Goal: Task Accomplishment & Management: Manage account settings

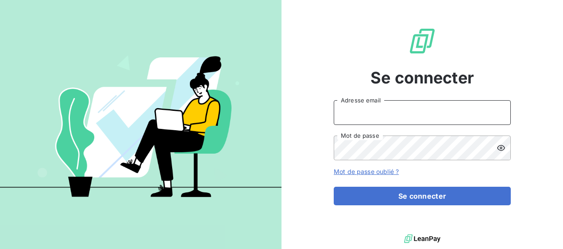
click at [353, 114] on input "Adresse email" at bounding box center [421, 112] width 177 height 25
type input "[EMAIL_ADDRESS][DOMAIN_NAME]"
click at [333, 187] on button "Se connecter" at bounding box center [421, 196] width 177 height 19
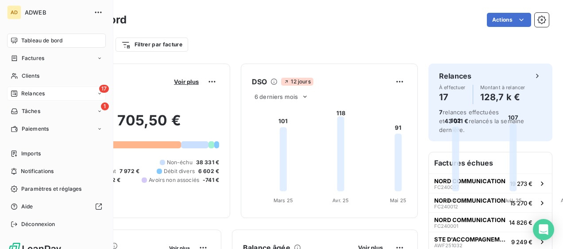
click at [19, 96] on div "Relances" at bounding box center [28, 94] width 34 height 8
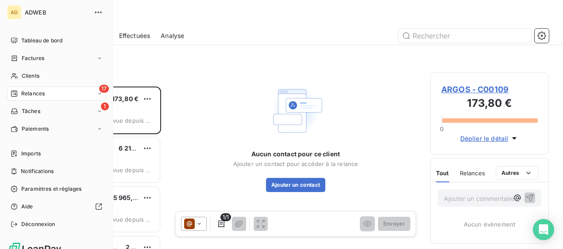
scroll to position [156, 111]
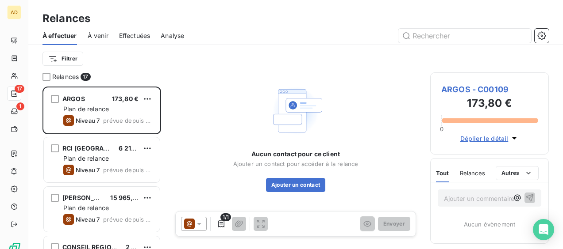
click at [179, 78] on div "Aucun contact pour ce client Ajouter un contact pour accéder à la relance Ajout…" at bounding box center [296, 138] width 248 height 130
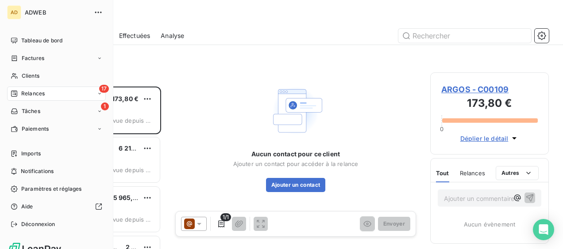
click at [19, 92] on div "Relances" at bounding box center [28, 94] width 34 height 8
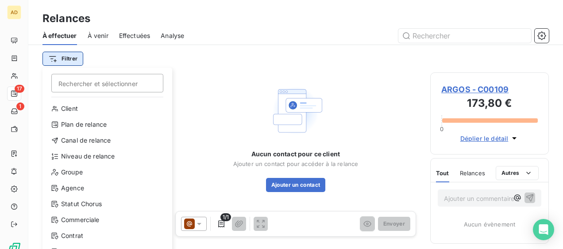
click at [69, 57] on html "AD 17 1 Relances À effectuer À venir Effectuées Analyse Filtrer Rechercher et s…" at bounding box center [281, 124] width 563 height 249
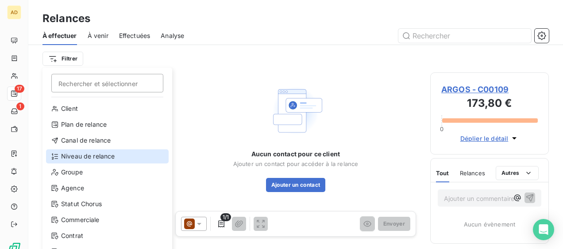
click at [72, 152] on div "Niveau de relance" at bounding box center [107, 156] width 122 height 14
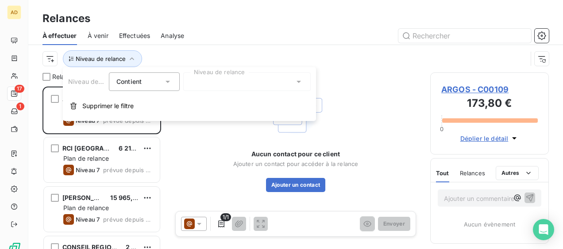
click at [166, 81] on icon at bounding box center [167, 82] width 4 height 2
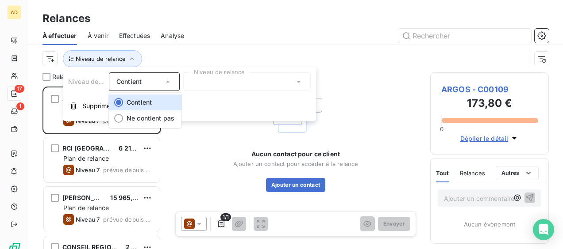
click at [203, 85] on div at bounding box center [246, 82] width 127 height 19
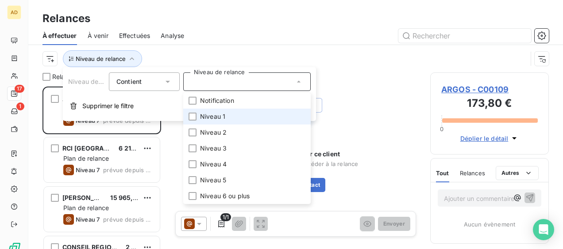
click at [220, 117] on span "Niveau 1" at bounding box center [212, 116] width 25 height 9
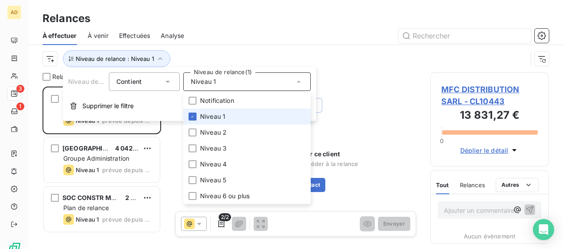
scroll to position [156, 111]
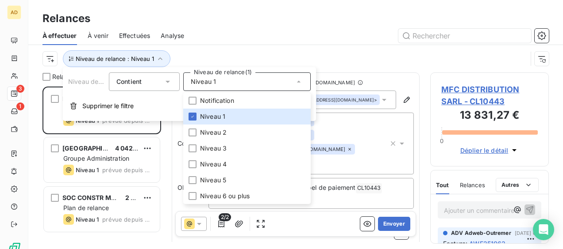
click at [310, 25] on div "Relances" at bounding box center [295, 19] width 534 height 16
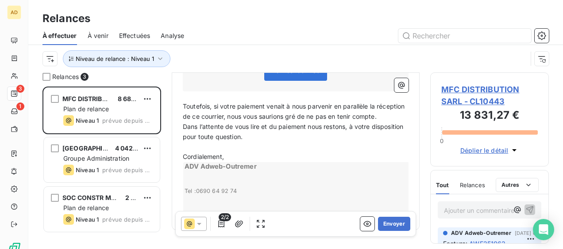
scroll to position [351, 0]
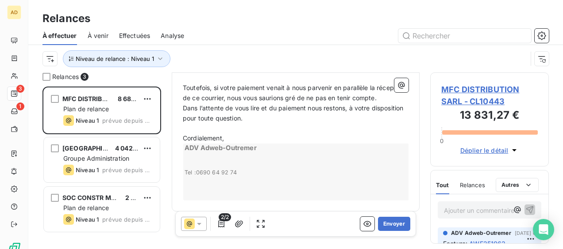
click at [444, 93] on span "MFC DISTRIBUTION SARL - CL10443" at bounding box center [489, 96] width 96 height 24
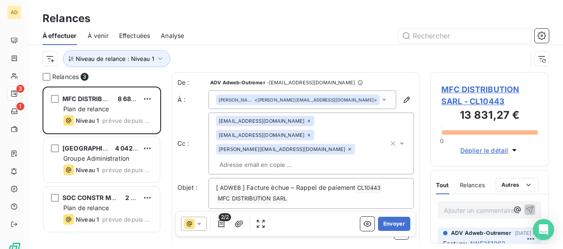
scroll to position [156, 111]
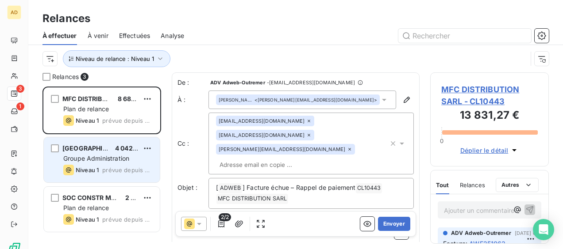
click at [98, 161] on span "Groupe Administration" at bounding box center [96, 159] width 66 height 8
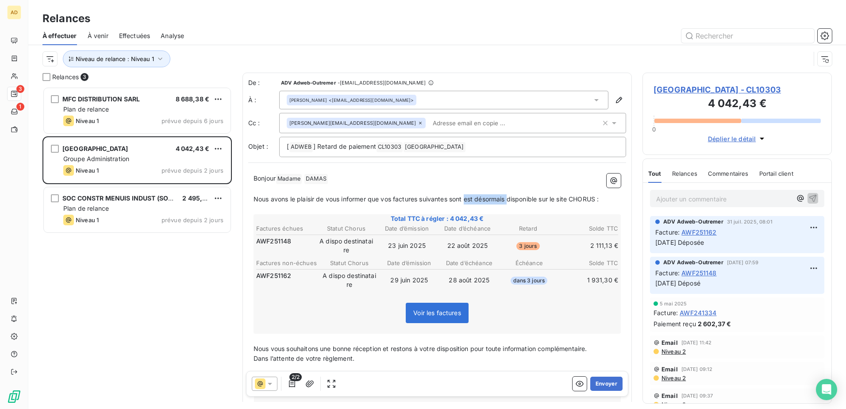
drag, startPoint x: 511, startPoint y: 196, endPoint x: 467, endPoint y: 204, distance: 44.4
click at [467, 204] on p "Nous avons le plaisir de vous informer que vos factures suivantes sont est déso…" at bounding box center [436, 199] width 367 height 10
click at [555, 198] on span "Nous avons le plaisir de vous informer que vos factures suivantes sont disponib…" at bounding box center [404, 199] width 302 height 8
click at [562, 84] on span "[GEOGRAPHIC_DATA] - CL10303" at bounding box center [736, 90] width 167 height 12
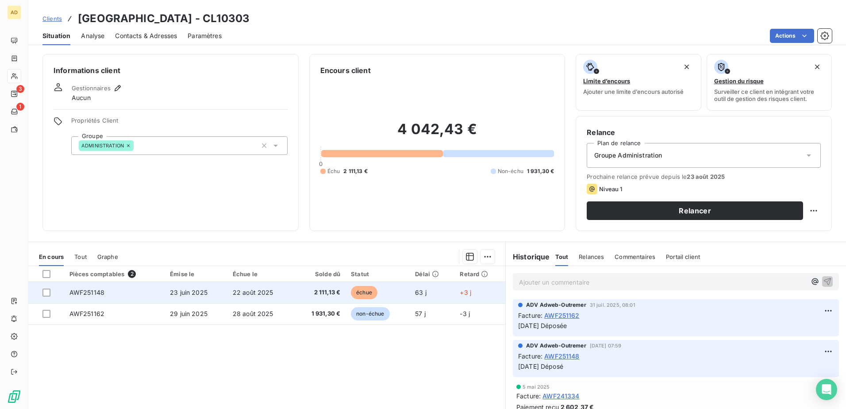
click at [192, 249] on span "23 juin 2025" at bounding box center [189, 292] width 38 height 8
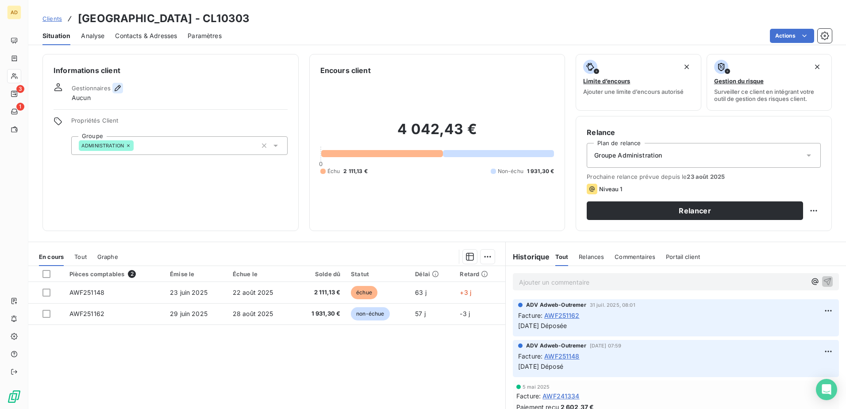
click at [120, 88] on icon "button" at bounding box center [117, 88] width 9 height 9
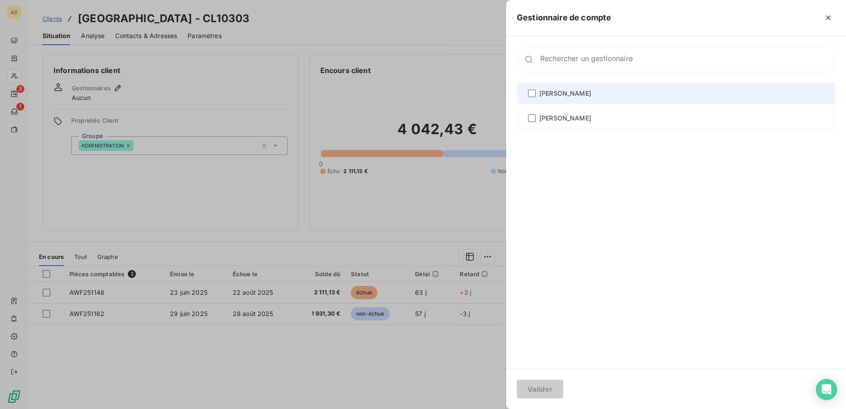
click at [562, 90] on span "[PERSON_NAME]" at bounding box center [565, 93] width 52 height 9
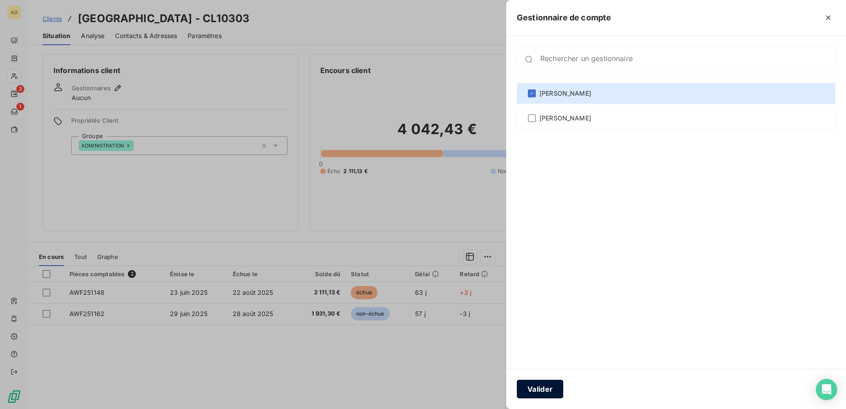
click at [546, 249] on button "Valider" at bounding box center [540, 388] width 46 height 19
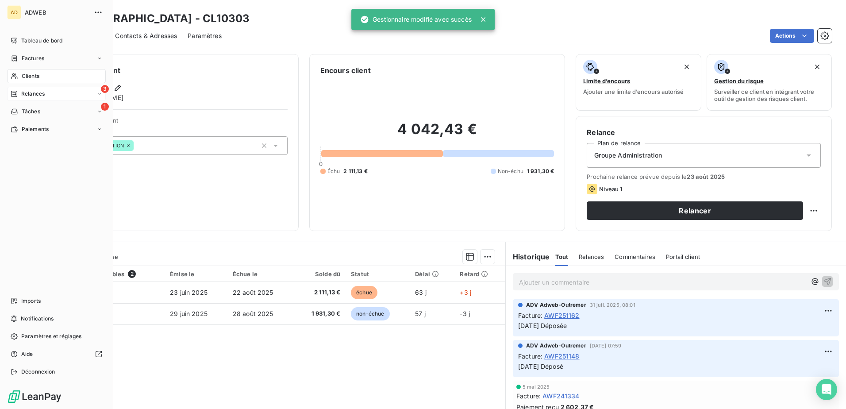
click at [35, 99] on div "3 Relances" at bounding box center [56, 94] width 99 height 14
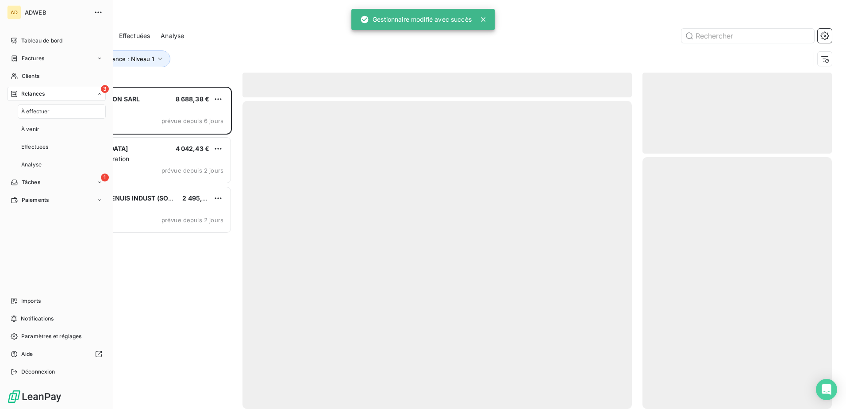
scroll to position [315, 183]
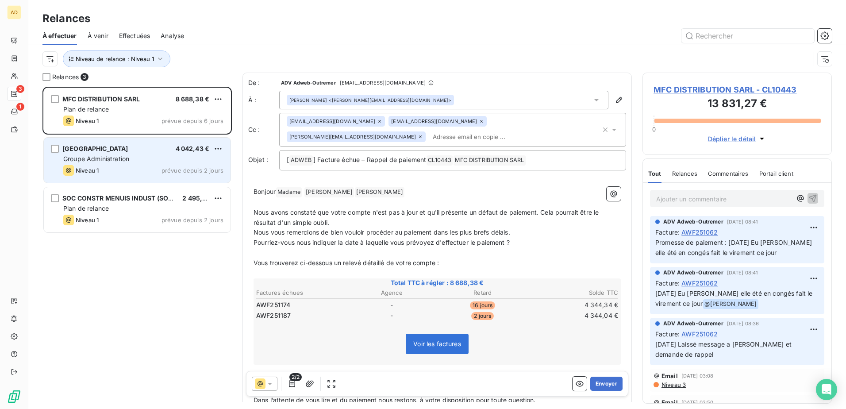
click at [169, 163] on div "[GEOGRAPHIC_DATA] 4 042,43 € Groupe Administration Niveau 1 prévue depuis 2 jou…" at bounding box center [137, 160] width 187 height 45
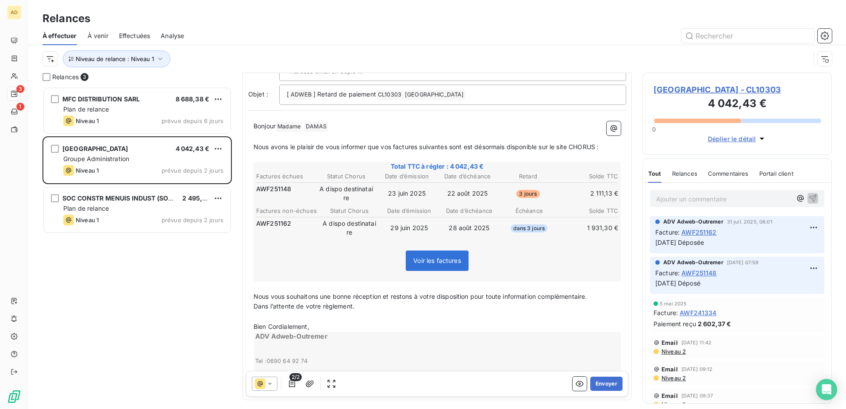
scroll to position [87, 0]
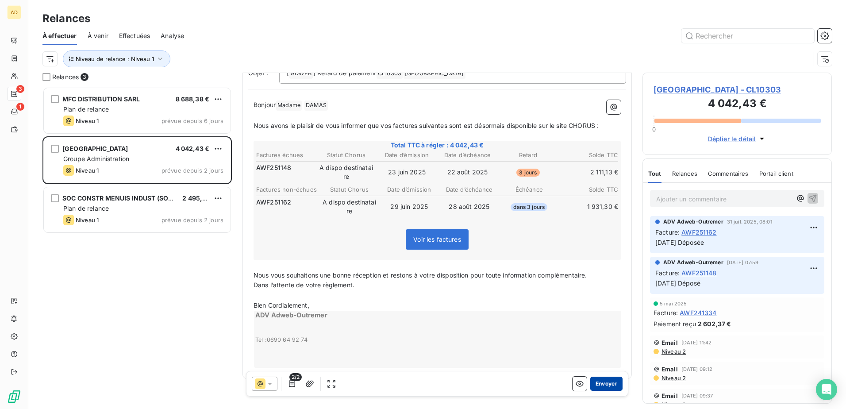
click at [562, 249] on button "Envoyer" at bounding box center [606, 383] width 32 height 14
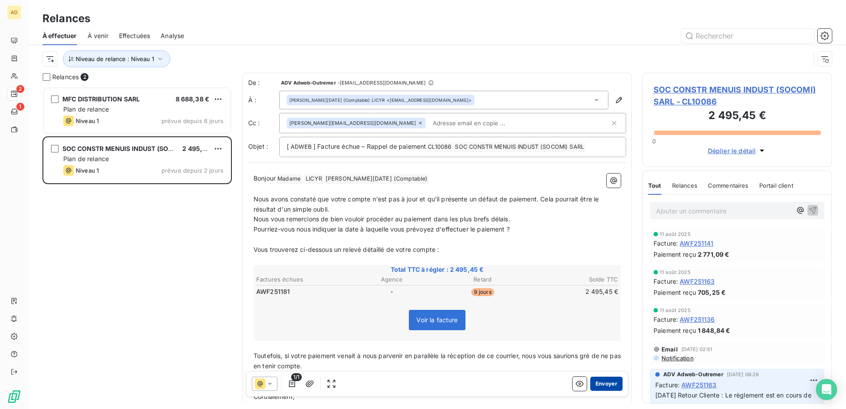
click at [562, 249] on button "Envoyer" at bounding box center [606, 383] width 32 height 14
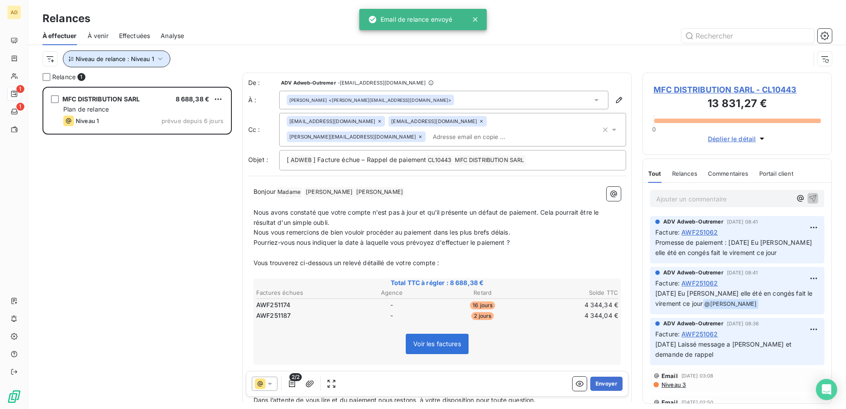
click at [157, 62] on icon "button" at bounding box center [160, 58] width 9 height 9
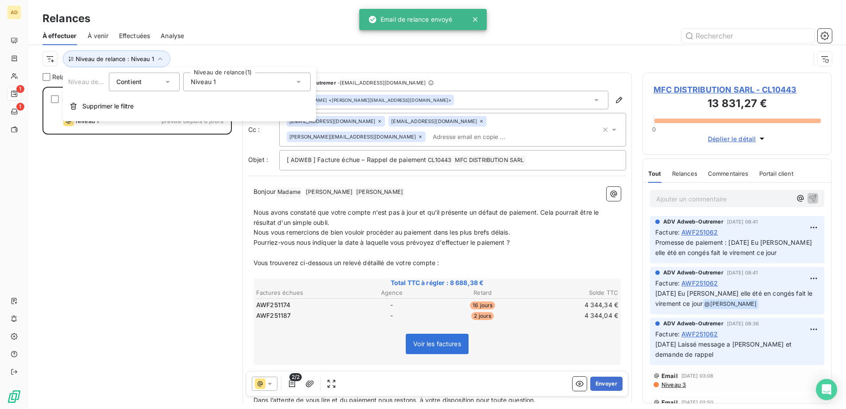
click at [238, 85] on div "Niveau 1" at bounding box center [246, 82] width 127 height 19
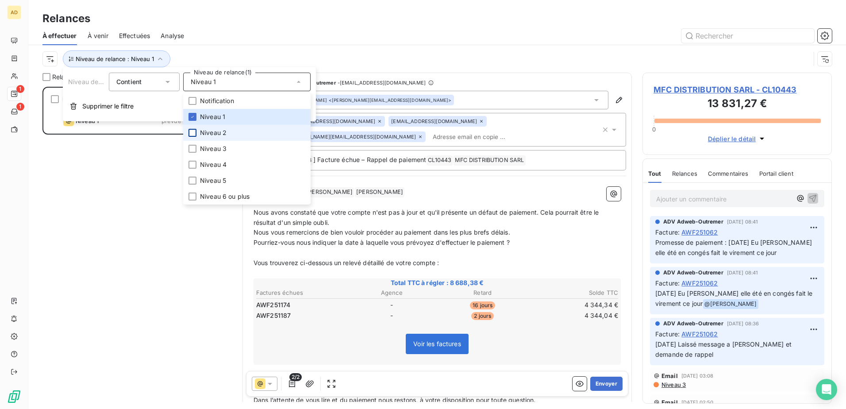
click at [194, 130] on div at bounding box center [192, 133] width 8 height 8
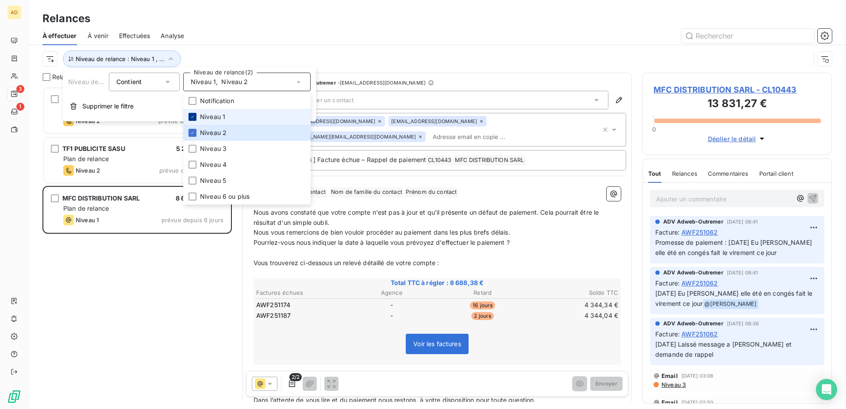
scroll to position [315, 183]
click at [191, 115] on icon at bounding box center [192, 116] width 5 height 5
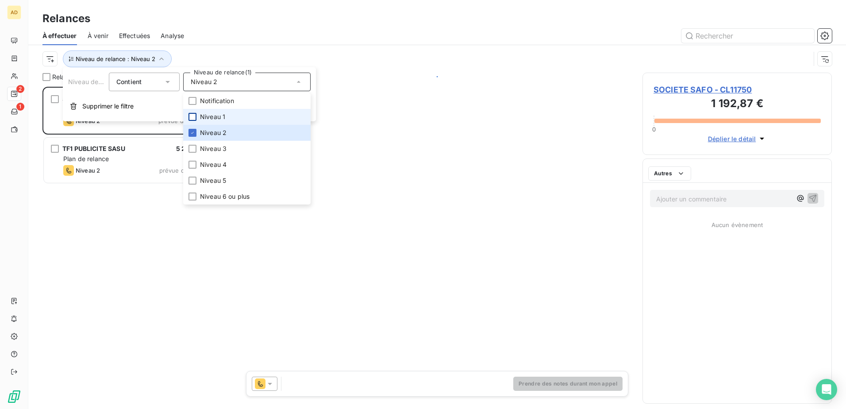
scroll to position [315, 183]
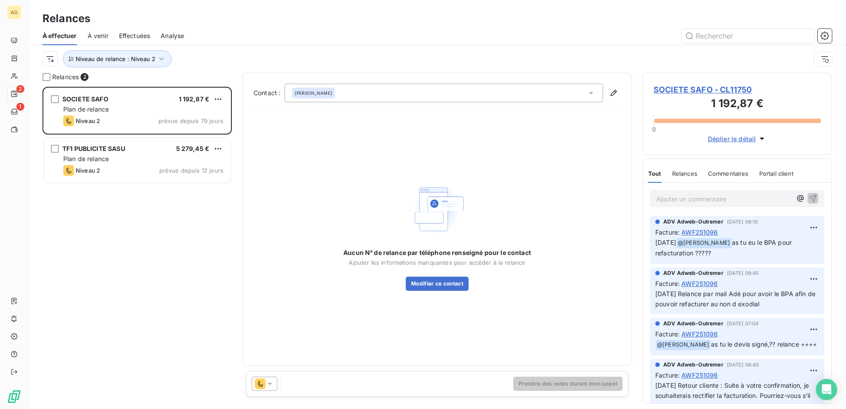
click at [145, 242] on div "SOCIETE SAFO 1 192,87 € Plan de relance Niveau 2 prévue depuis 79 jours TF1 PUB…" at bounding box center [136, 248] width 189 height 322
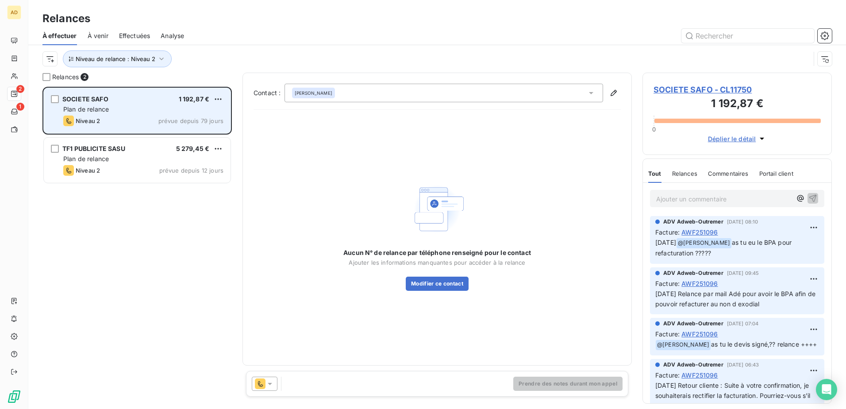
click at [93, 109] on span "Plan de relance" at bounding box center [86, 109] width 46 height 8
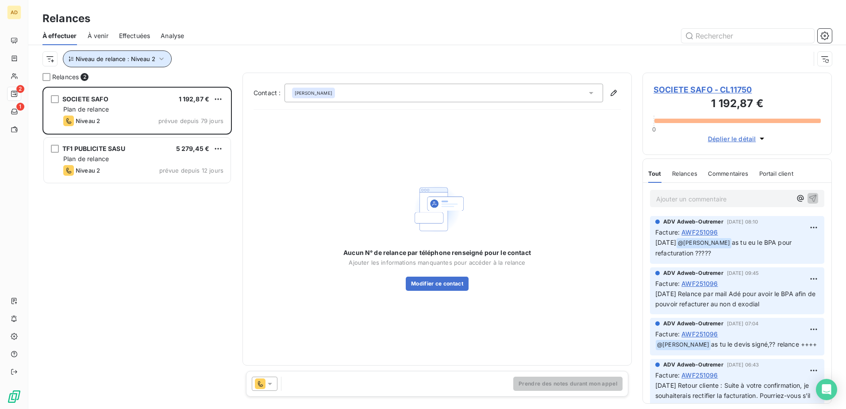
click at [161, 64] on button "Niveau de relance : Niveau 2" at bounding box center [117, 58] width 109 height 17
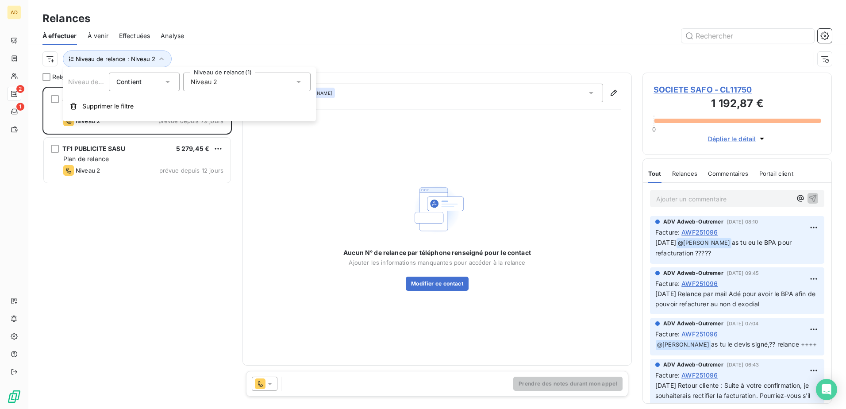
click at [204, 87] on div "Niveau 2" at bounding box center [246, 82] width 127 height 19
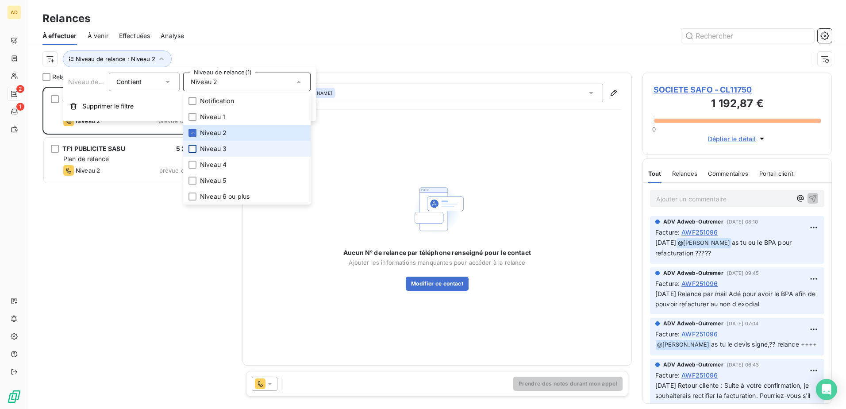
click at [195, 150] on div at bounding box center [192, 149] width 8 height 8
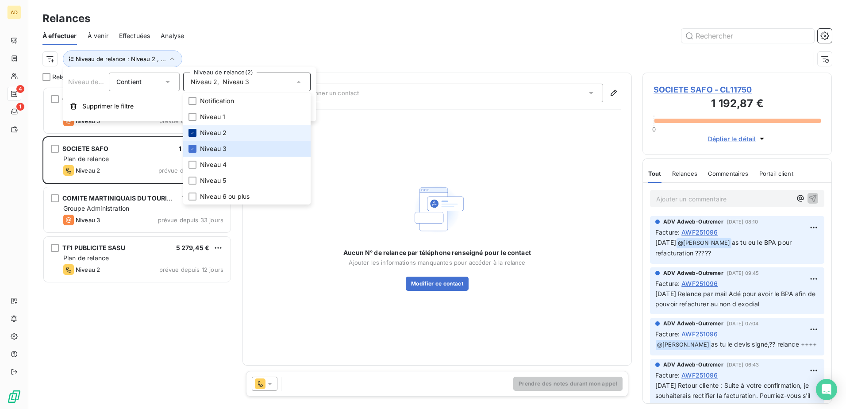
click at [189, 131] on div at bounding box center [192, 133] width 8 height 8
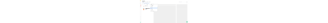
scroll to position [315, 183]
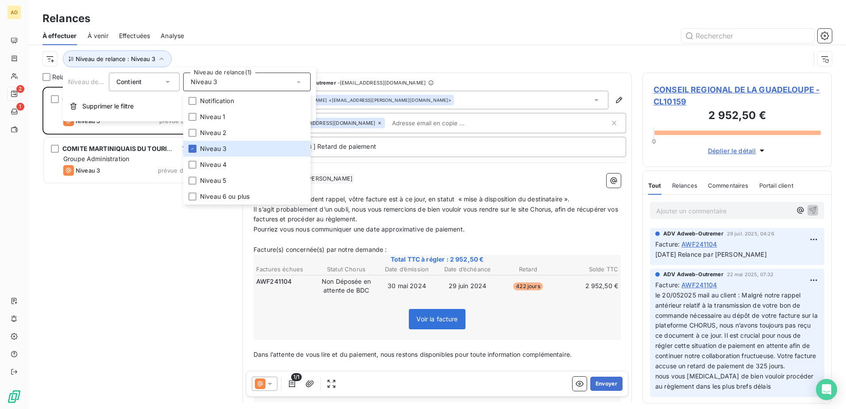
click at [122, 245] on div "CONSEIL REGIONAL DE LA GUADELOUPE 2 952,50 € Groupe Administration Niveau 3 pré…" at bounding box center [136, 248] width 189 height 322
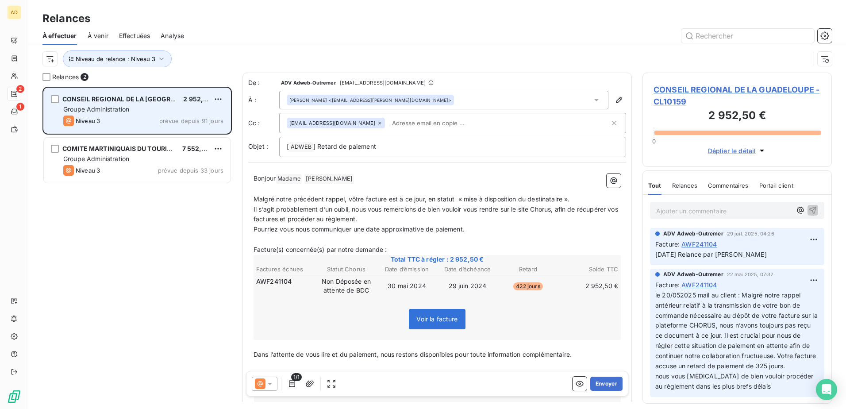
click at [115, 113] on div "Groupe Administration" at bounding box center [143, 109] width 160 height 9
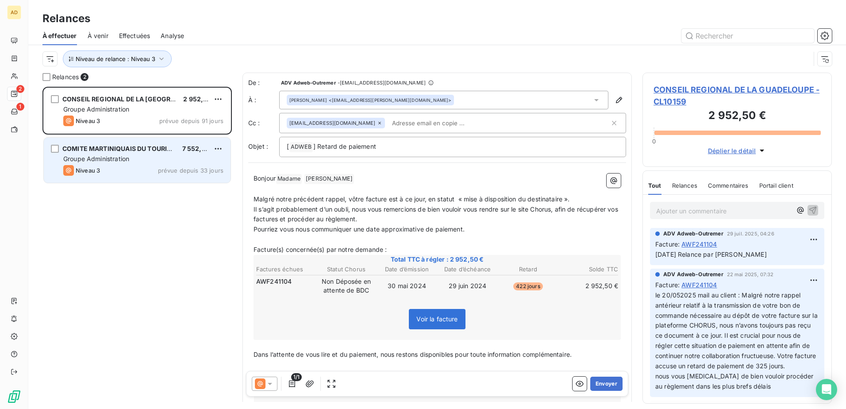
click at [115, 160] on span "Groupe Administration" at bounding box center [96, 159] width 66 height 8
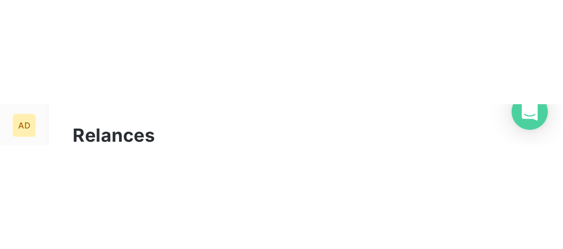
scroll to position [156, 111]
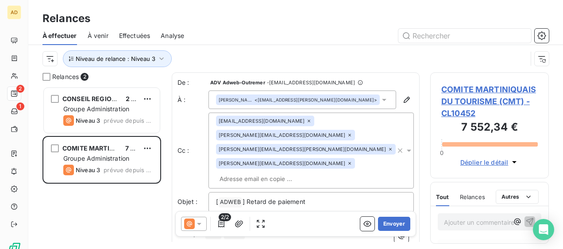
click at [469, 82] on div "COMITE MARTINIQUAIS DU TOURISME (CMT) - CL10452 7 552,34 € 0 Déplier le détail" at bounding box center [489, 126] width 119 height 106
click at [469, 90] on span "COMITE MARTINIQUAIS DU TOURISME (CMT) - CL10452" at bounding box center [489, 102] width 96 height 36
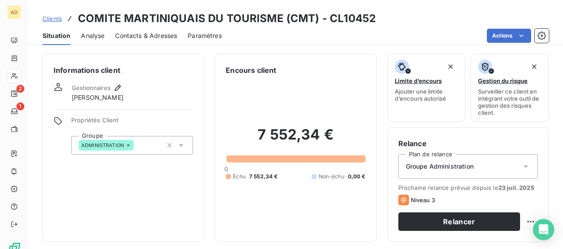
click at [151, 30] on div "Contacts & Adresses" at bounding box center [146, 36] width 62 height 19
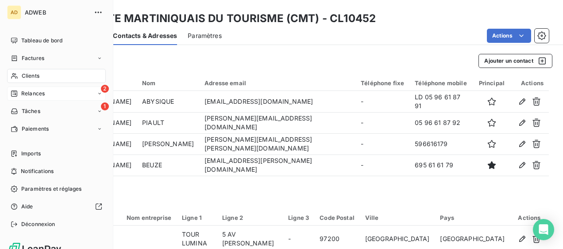
click at [21, 92] on span "Relances" at bounding box center [32, 94] width 23 height 8
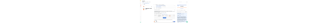
scroll to position [315, 183]
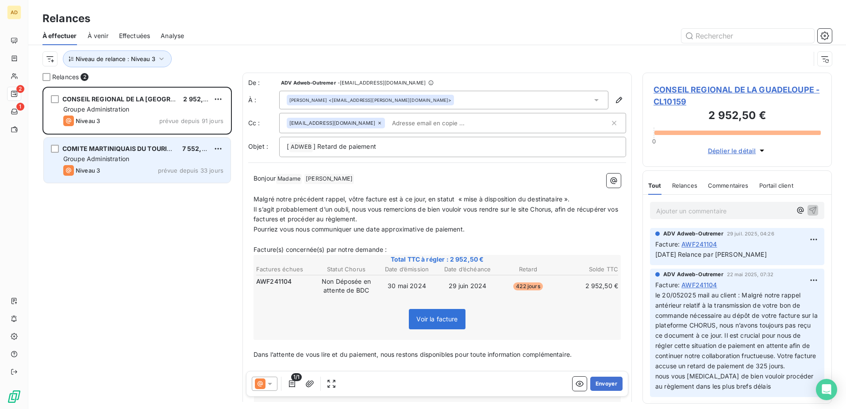
click at [162, 152] on span "COMITE MARTINIQUAIS DU TOURISME (CMT)" at bounding box center [131, 149] width 139 height 8
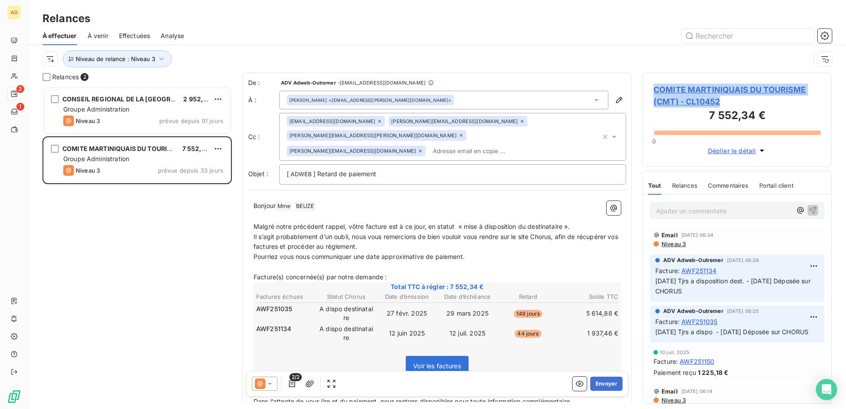
drag, startPoint x: 729, startPoint y: 98, endPoint x: 649, endPoint y: 78, distance: 82.5
click at [562, 78] on div "COMITE MARTINIQUAIS DU TOURISME (CMT) - CL10452 7 552,34 € 0 Déplier le détail" at bounding box center [736, 120] width 189 height 94
copy span "COMITE MARTINIQUAIS DU TOURISME (CMT) - CL10452"
click at [410, 172] on p "[ ADWEB ﻿ ] Retard de paiement" at bounding box center [453, 174] width 332 height 11
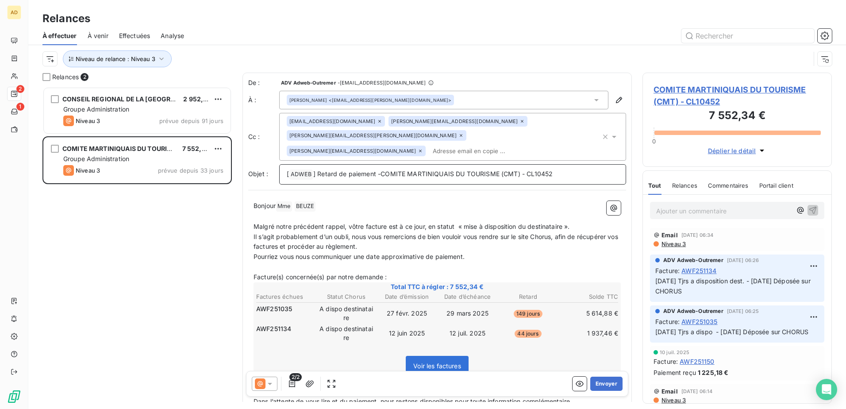
click at [381, 172] on span "] Retard de paiement -COMITE MARTINIQUAIS DU TOURISME (CMT) - CL10452" at bounding box center [432, 174] width 239 height 8
drag, startPoint x: 366, startPoint y: 227, endPoint x: 352, endPoint y: 225, distance: 14.0
click at [352, 225] on span "Malgré notre précédent rappel, vôtre facture est à ce jour, en statut « mise à …" at bounding box center [411, 226] width 316 height 8
click at [380, 224] on span "Malgré notre précédent rappel, vos facture est à ce jour, en statut « mise à di…" at bounding box center [408, 226] width 311 height 8
click at [422, 226] on span "Malgré notre précédent rappel, vos factures est à ce jour, en statut « mise à d…" at bounding box center [410, 226] width 314 height 8
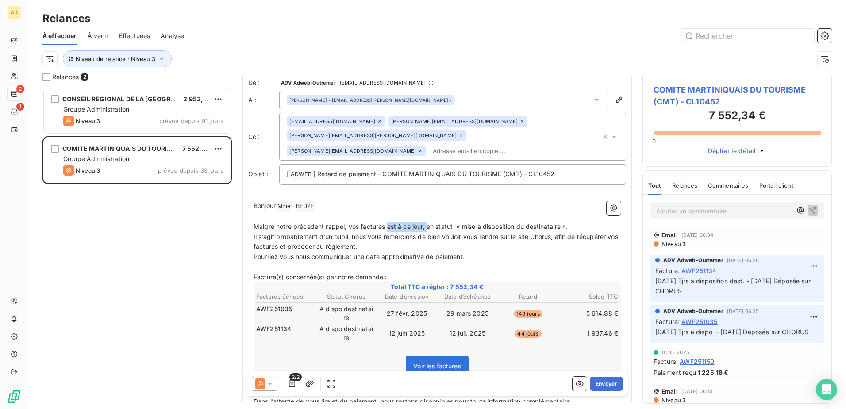
drag, startPoint x: 427, startPoint y: 225, endPoint x: 386, endPoint y: 225, distance: 41.1
click at [386, 225] on span "Malgré notre précédent rappel, vos factures est à ce jour, en statut « mise à d…" at bounding box center [410, 226] width 314 height 8
click at [543, 225] on span "Malgré notre précédent rappel, vos factures sont en statut « mise à disposition…" at bounding box center [397, 226] width 289 height 8
click at [540, 225] on span "Malgré notre précédent rappel, vos factures sont en statut « mise à disposition…" at bounding box center [397, 226] width 289 height 8
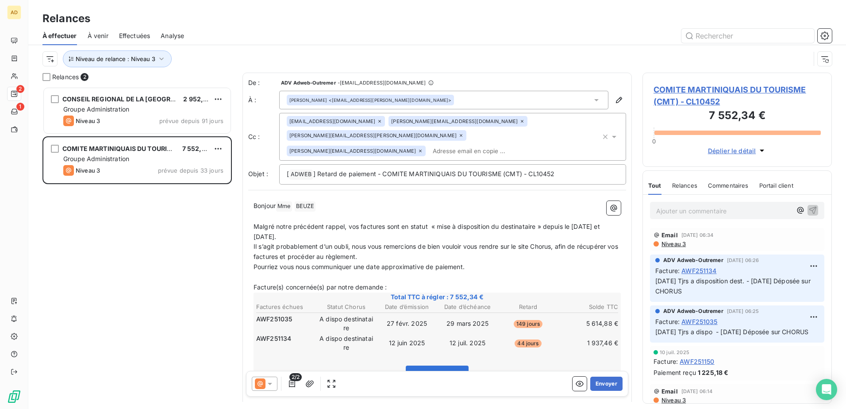
click at [562, 242] on span "Niveau 3" at bounding box center [672, 243] width 25 height 7
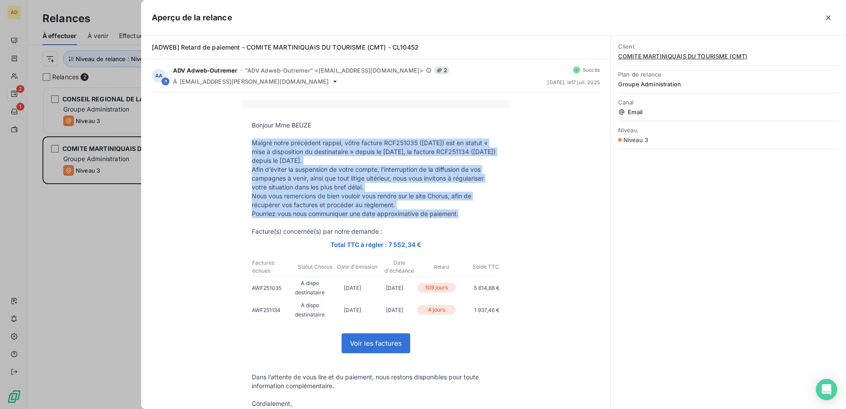
drag, startPoint x: 457, startPoint y: 217, endPoint x: 248, endPoint y: 142, distance: 222.1
click at [248, 142] on tbody "Bonjour Mme BEUZE Malgré notre précédent rappel, vôtre facture RCF251035 ([DATE…" at bounding box center [375, 279] width 265 height 317
drag, startPoint x: 248, startPoint y: 142, endPoint x: 256, endPoint y: 145, distance: 9.5
copy tbody "Malgré notre précédent rappel, vôtre facture RCF251035 ([DATE]) est en statut «…"
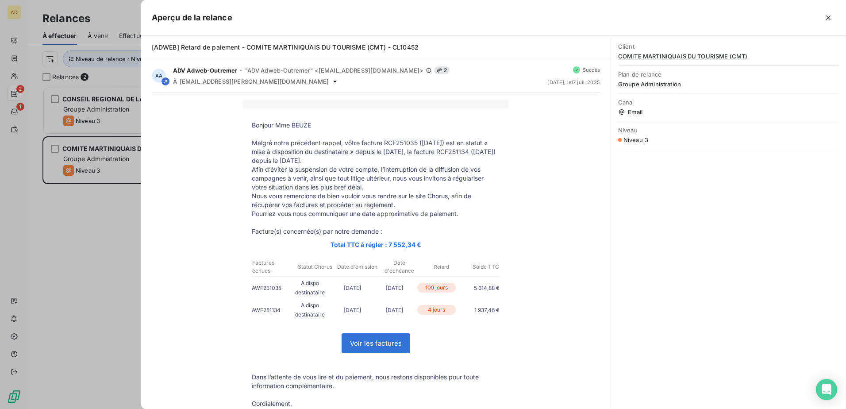
click at [110, 230] on div at bounding box center [423, 204] width 846 height 409
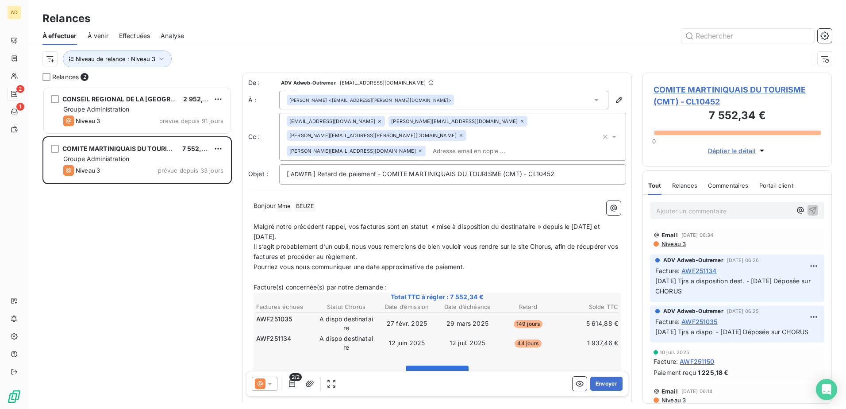
drag, startPoint x: 299, startPoint y: 237, endPoint x: 250, endPoint y: 223, distance: 51.4
click at [250, 223] on div "Bonjour Mme ﻿ BEUZE ﻿ ﻿ ﻿ Malgré notre précédent rappel, vos factures sont en s…" at bounding box center [437, 347] width 378 height 304
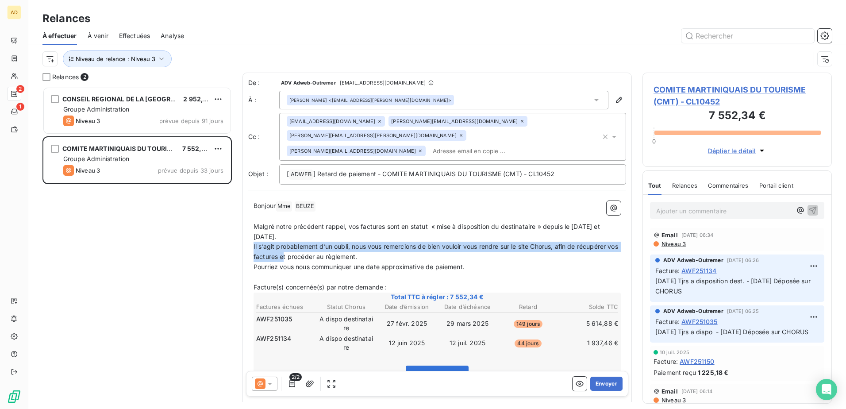
drag, startPoint x: 297, startPoint y: 256, endPoint x: 253, endPoint y: 248, distance: 44.7
click at [253, 248] on div "Bonjour Mme ﻿ BEUZE ﻿ ﻿ ﻿ Malgré notre précédent rappel, vos factures sont en s…" at bounding box center [437, 347] width 378 height 304
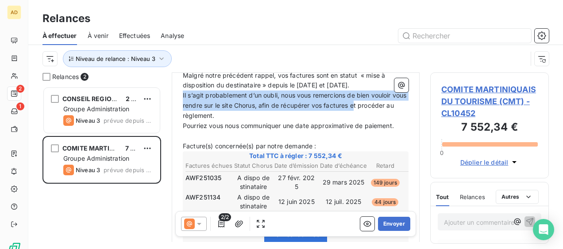
scroll to position [178, 0]
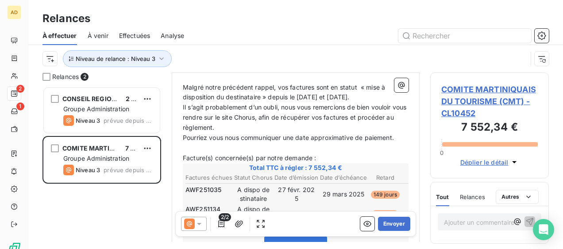
click at [381, 122] on p "Il s’agit probablement d’un oubli, nous vous remercions de bien vouloir vous re…" at bounding box center [296, 118] width 226 height 31
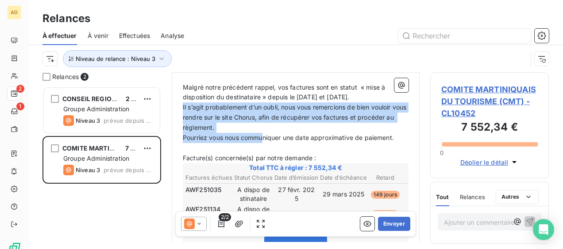
drag, startPoint x: 263, startPoint y: 133, endPoint x: 182, endPoint y: 111, distance: 84.2
click at [182, 111] on div "Bonjour Mme ﻿ BEUZE ﻿ ﻿ ﻿ Malgré notre précédent rappel, vos factures sont en s…" at bounding box center [295, 219] width 236 height 324
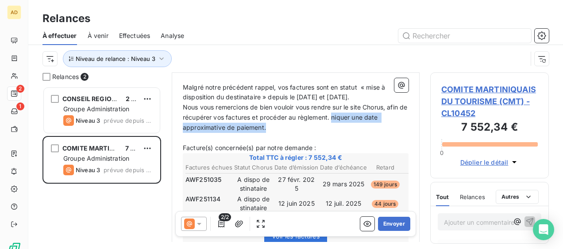
drag, startPoint x: 353, startPoint y: 116, endPoint x: 398, endPoint y: 126, distance: 46.1
click at [398, 126] on p "Nous vous remercions de bien vouloir vous rendre sur le site Chorus, afin de ré…" at bounding box center [296, 118] width 226 height 31
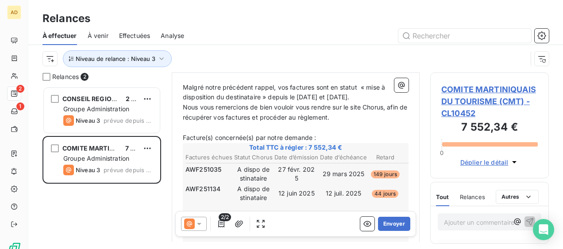
click at [205, 126] on p "﻿" at bounding box center [296, 128] width 226 height 10
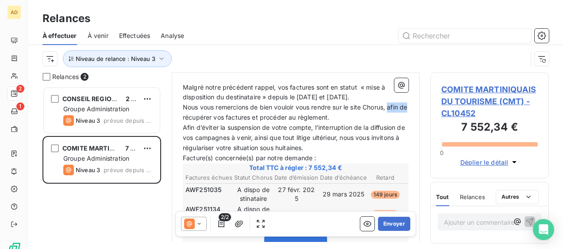
drag, startPoint x: 203, startPoint y: 116, endPoint x: 183, endPoint y: 114, distance: 20.0
click at [183, 114] on span "Nous vous remercions de bien vouloir vous rendre sur le site Chorus, afin de ré…" at bounding box center [296, 112] width 226 height 18
click at [339, 149] on p "Afin d’éviter la suspension de votre compte, l’interruption de la diffusion de …" at bounding box center [296, 138] width 226 height 31
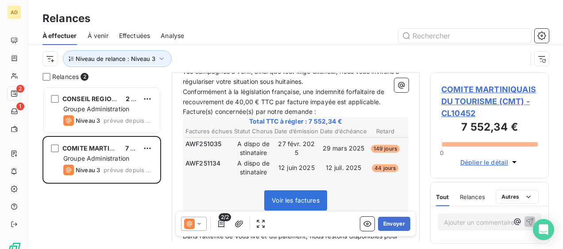
scroll to position [288, 0]
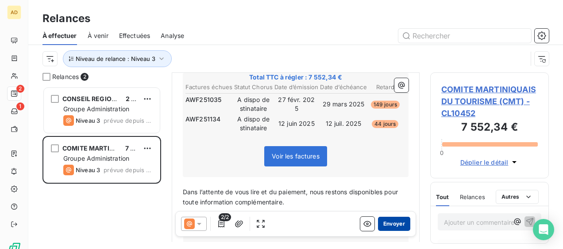
click at [388, 228] on button "Envoyer" at bounding box center [394, 224] width 32 height 14
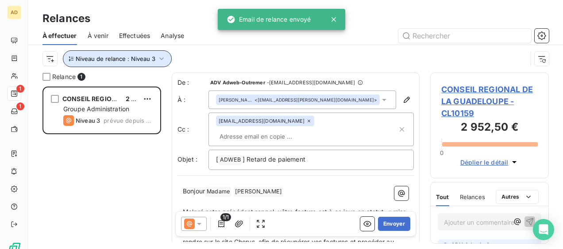
click at [103, 59] on span "Niveau de relance : Niveau 3" at bounding box center [116, 58] width 80 height 7
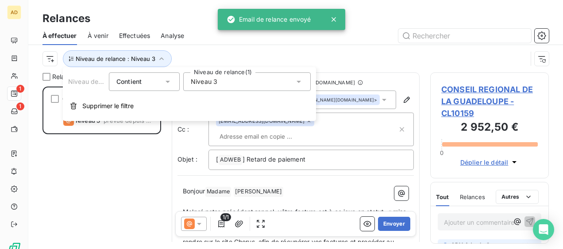
click at [230, 84] on div "Niveau 3" at bounding box center [246, 82] width 127 height 19
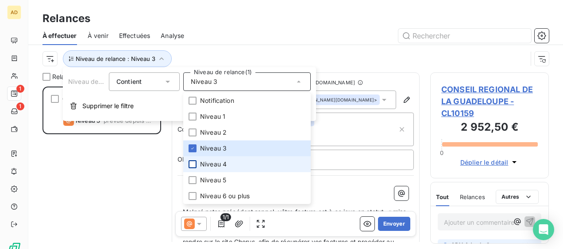
click at [192, 165] on div at bounding box center [192, 165] width 8 height 8
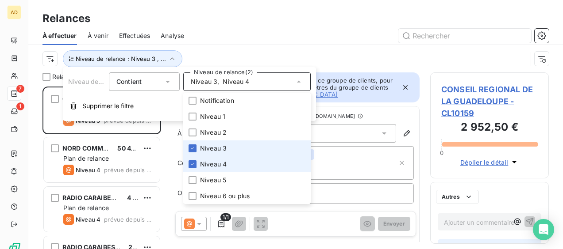
scroll to position [156, 111]
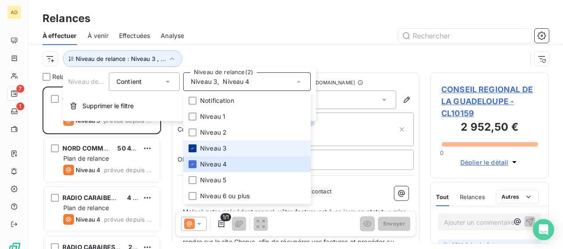
click at [191, 147] on icon at bounding box center [192, 148] width 5 height 5
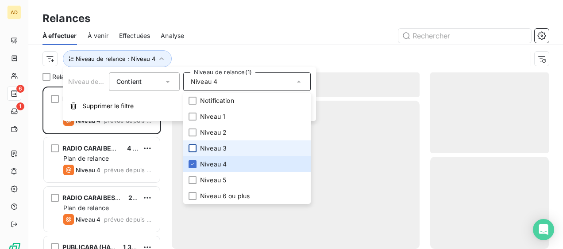
scroll to position [156, 111]
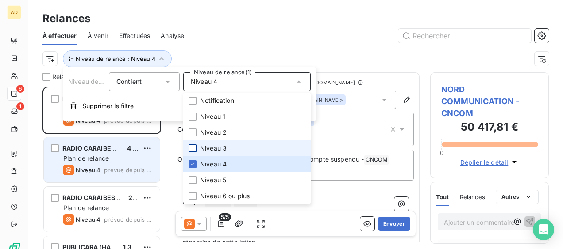
click at [111, 161] on div "Plan de relance" at bounding box center [107, 158] width 89 height 9
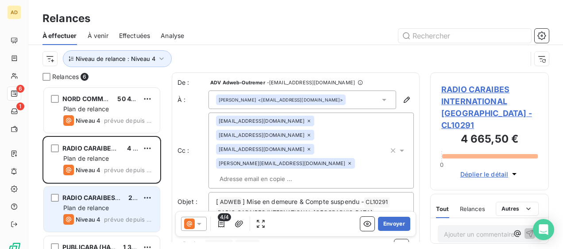
click at [102, 200] on span "RADIO CARAIBES INTERNATIONAL [GEOGRAPHIC_DATA] SAS" at bounding box center [155, 198] width 187 height 8
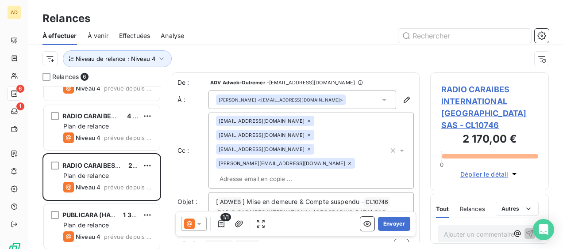
scroll to position [88, 0]
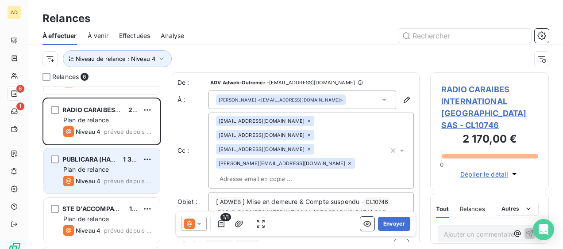
click at [111, 173] on div "PUBLICARA (HAVAS PUBLICARA) SAS 1 356,23 € Plan de relance Niveau 4 prévue depu…" at bounding box center [102, 171] width 116 height 45
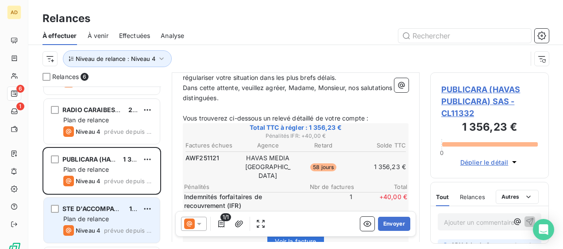
click at [112, 218] on div "Plan de relance" at bounding box center [107, 219] width 89 height 9
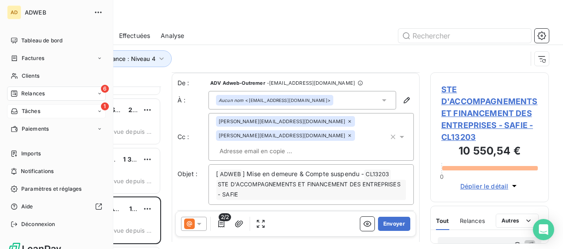
click at [41, 115] on div "1 Tâches" at bounding box center [56, 111] width 99 height 14
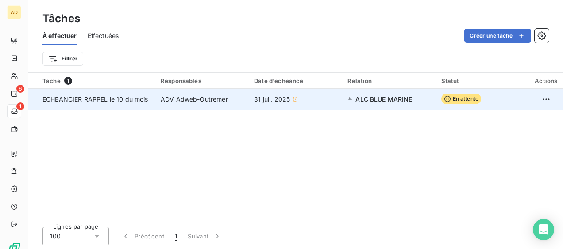
click at [371, 96] on span "ALC BLUE MARINE" at bounding box center [383, 99] width 57 height 9
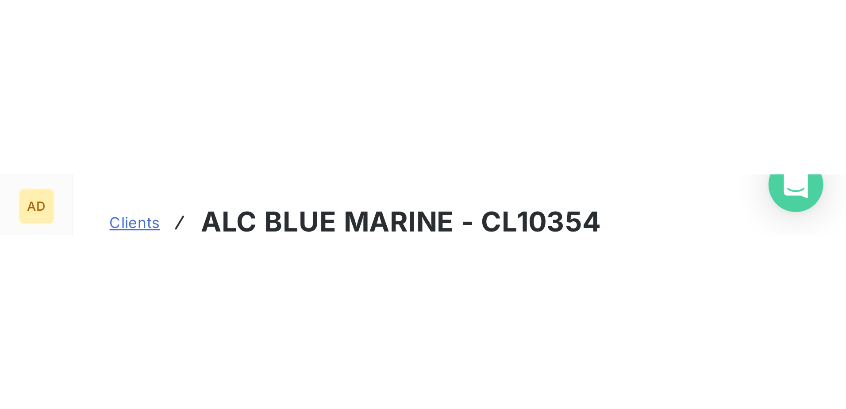
scroll to position [23, 0]
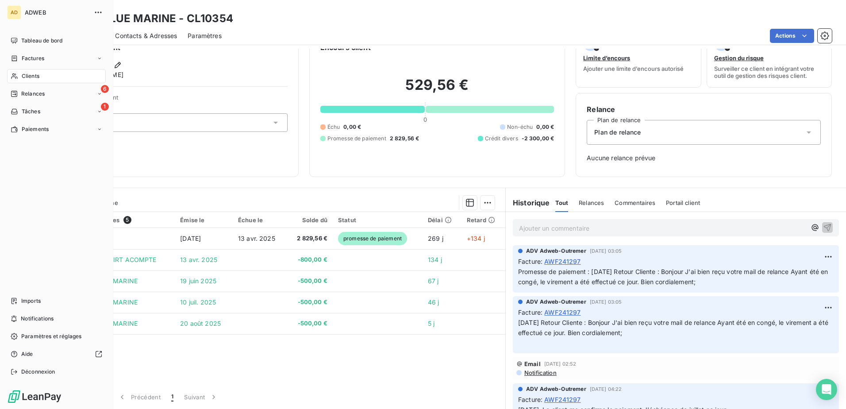
click at [35, 73] on span "Clients" at bounding box center [31, 76] width 18 height 8
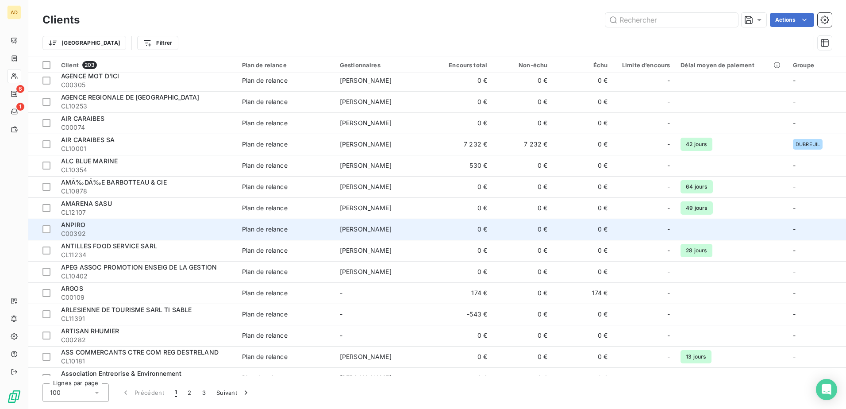
scroll to position [88, 0]
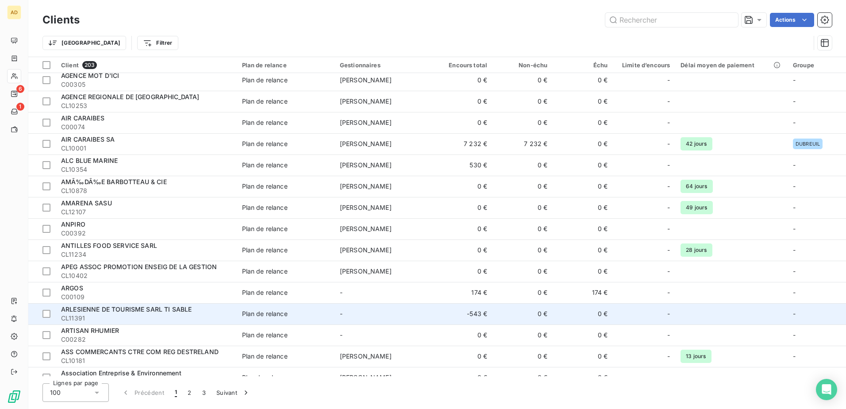
click at [361, 249] on td "-" at bounding box center [383, 313] width 98 height 21
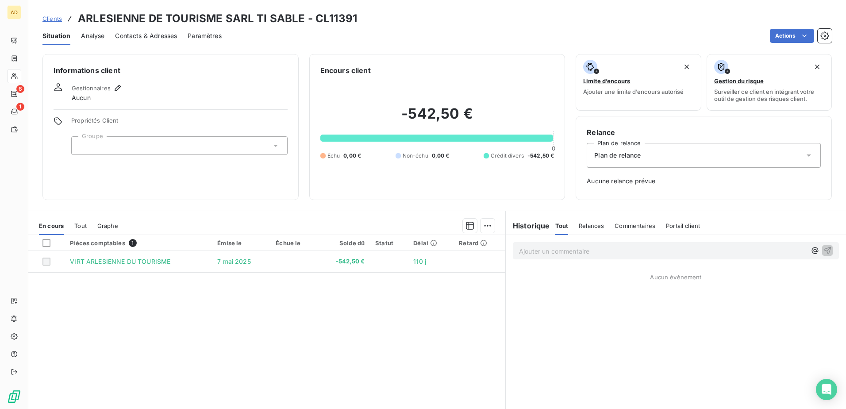
click at [75, 225] on span "Tout" at bounding box center [80, 225] width 12 height 7
click at [30, 226] on div "En cours Tout Graphe" at bounding box center [266, 225] width 477 height 19
click at [57, 230] on div "En cours" at bounding box center [51, 225] width 25 height 19
click at [347, 21] on h3 "ARLESIENNE DE TOURISME SARL TI SABLE - CL11391" at bounding box center [217, 19] width 279 height 16
drag, startPoint x: 354, startPoint y: 17, endPoint x: 322, endPoint y: 18, distance: 31.4
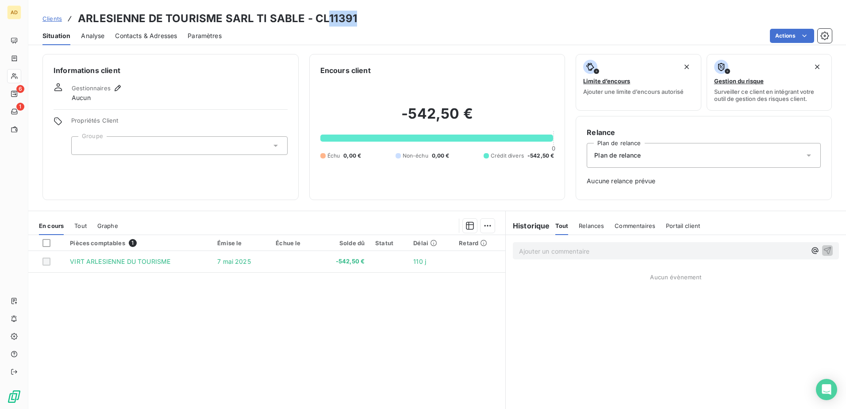
click at [322, 18] on div "Clients ARLESIENNE DE TOURISME SARL TI SABLE - CL11391" at bounding box center [436, 19] width 817 height 16
drag, startPoint x: 322, startPoint y: 18, endPoint x: 431, endPoint y: 24, distance: 108.5
click at [431, 24] on div "Clients ARLESIENNE DE TOURISME SARL TI SABLE - CL11391" at bounding box center [436, 19] width 817 height 16
drag, startPoint x: 356, startPoint y: 16, endPoint x: 326, endPoint y: 19, distance: 30.3
click at [326, 19] on div "Clients ARLESIENNE DE TOURISME SARL TI SABLE - CL11391" at bounding box center [436, 19] width 817 height 16
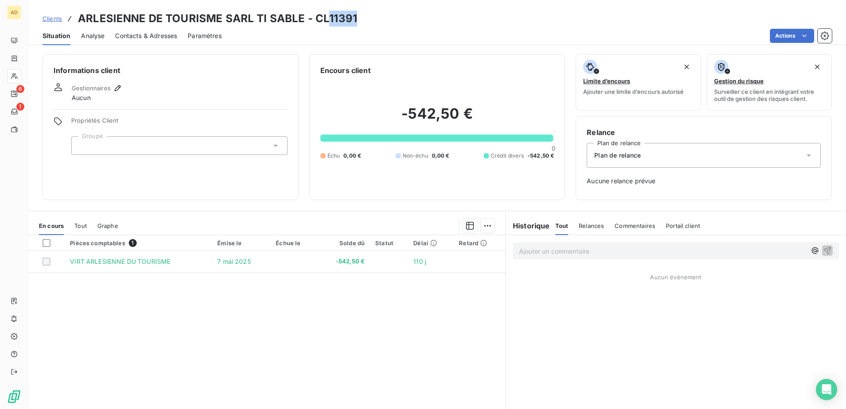
copy h3 "11391"
click at [366, 16] on div "Clients ARLESIENNE DE TOURISME SARL TI SABLE - CL11391" at bounding box center [436, 19] width 817 height 16
drag, startPoint x: 365, startPoint y: 16, endPoint x: 73, endPoint y: 18, distance: 292.8
click at [73, 18] on div "Clients ARLESIENNE DE TOURISME SARL TI SABLE - CL11391" at bounding box center [436, 19] width 817 height 16
copy h3 "ARLESIENNE DE TOURISME SARL TI SABLE - CL11391"
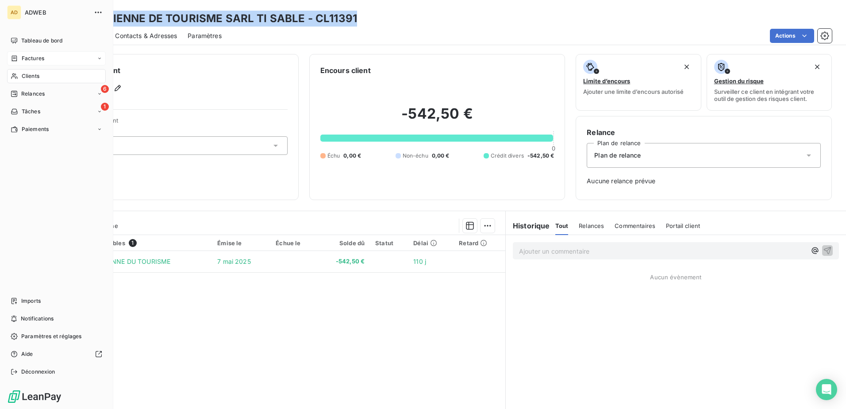
click at [30, 63] on div "Factures" at bounding box center [56, 58] width 99 height 14
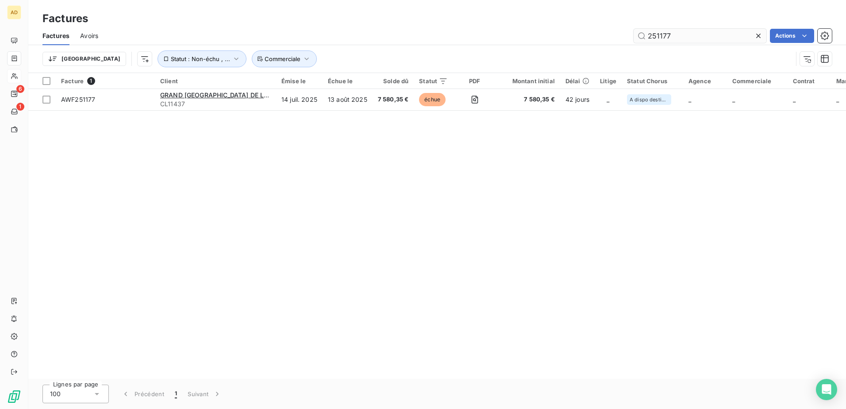
drag, startPoint x: 673, startPoint y: 31, endPoint x: 662, endPoint y: 39, distance: 13.4
click at [562, 39] on input "251177" at bounding box center [699, 36] width 133 height 14
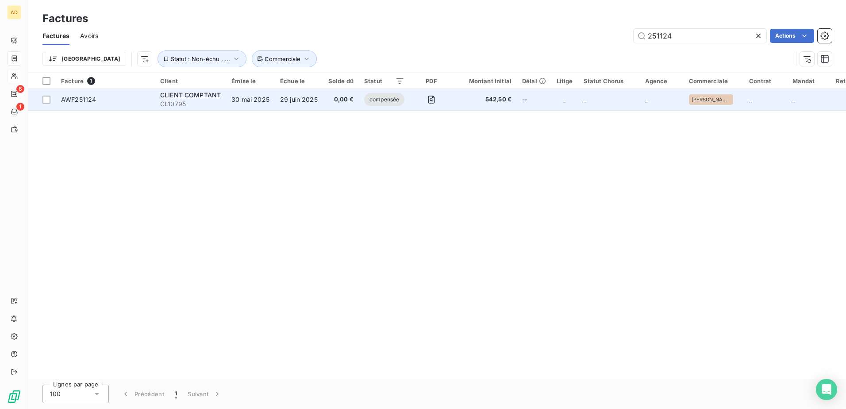
type input "251124"
click at [281, 106] on td "29 juin 2025" at bounding box center [299, 99] width 48 height 21
